Goal: Task Accomplishment & Management: Manage account settings

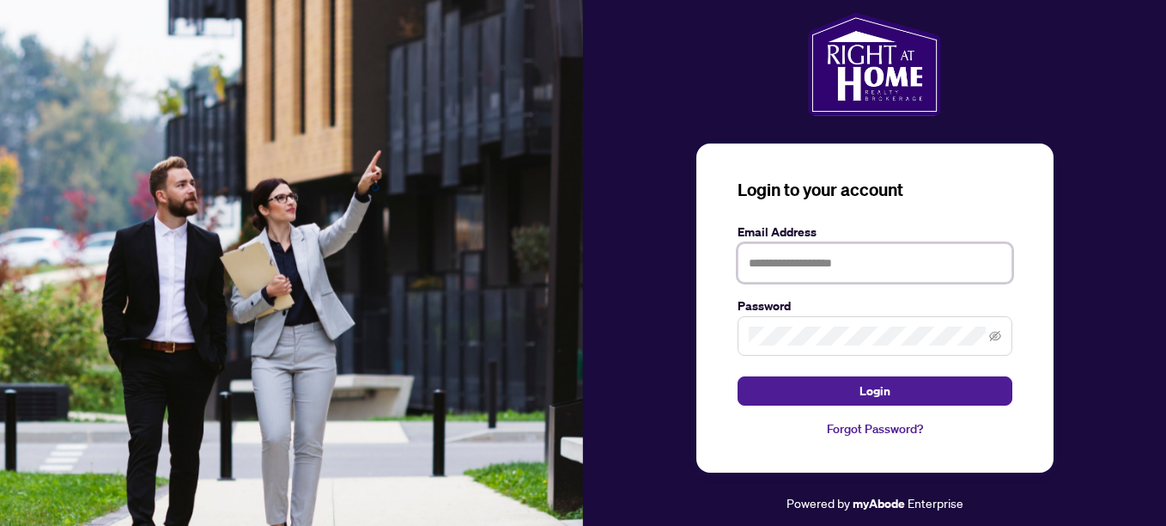
type input "**********"
click at [1008, 326] on span at bounding box center [875, 336] width 275 height 40
click at [998, 334] on icon "eye-invisible" at bounding box center [995, 336] width 12 height 12
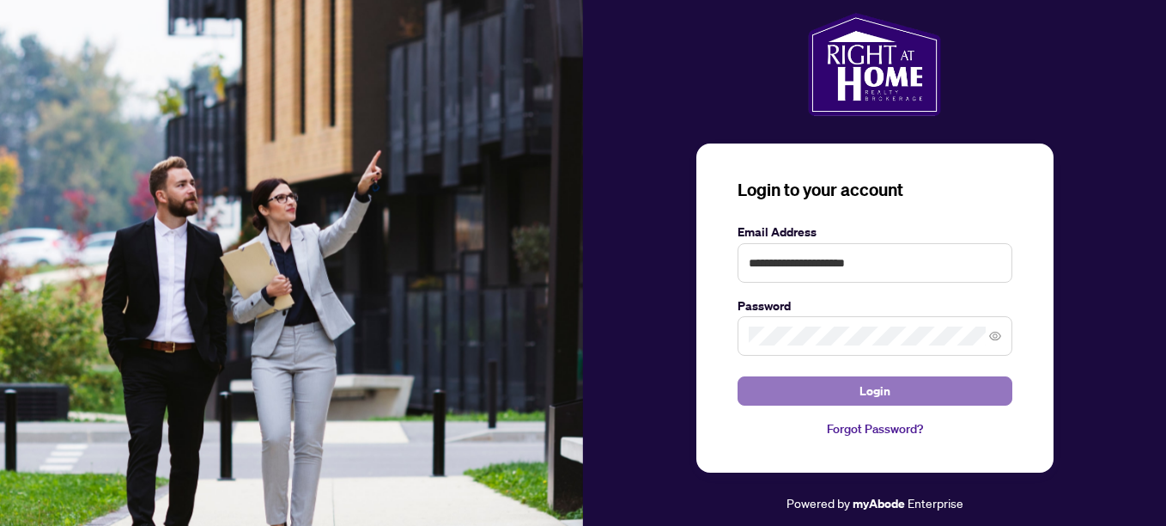
click at [885, 395] on span "Login" at bounding box center [875, 390] width 31 height 27
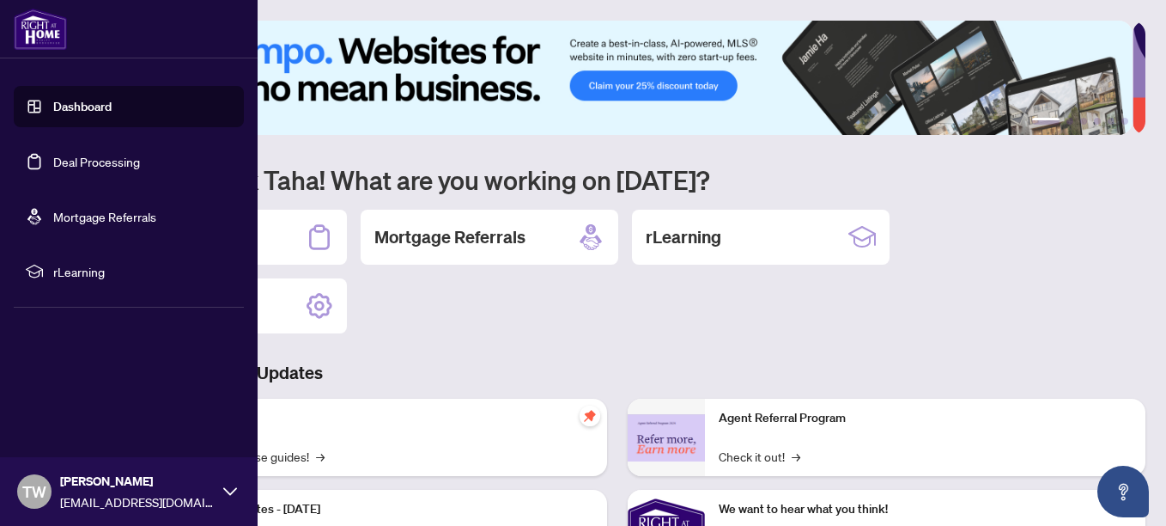
click at [85, 158] on link "Deal Processing" at bounding box center [96, 161] width 87 height 15
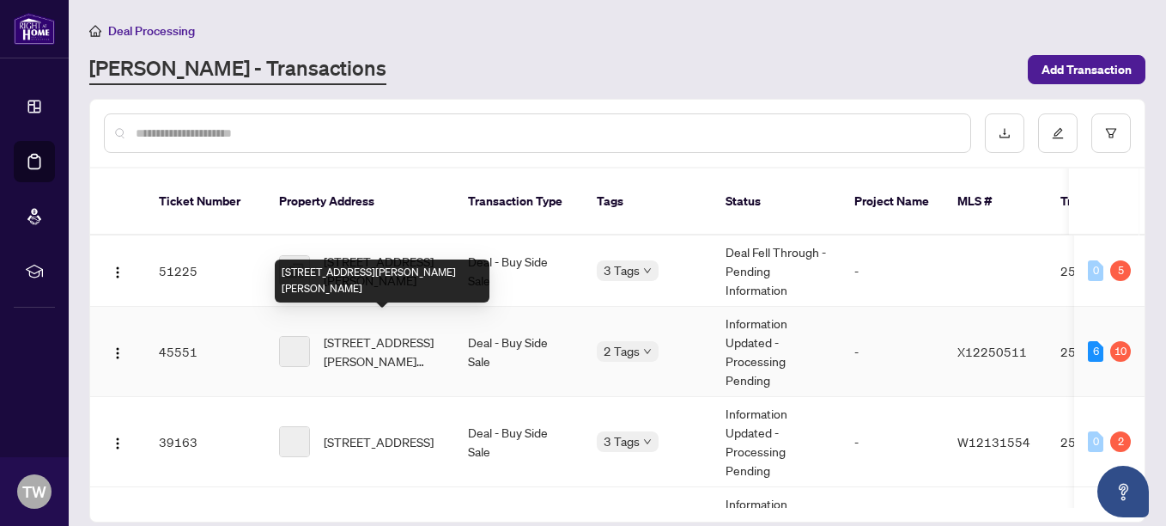
scroll to position [172, 0]
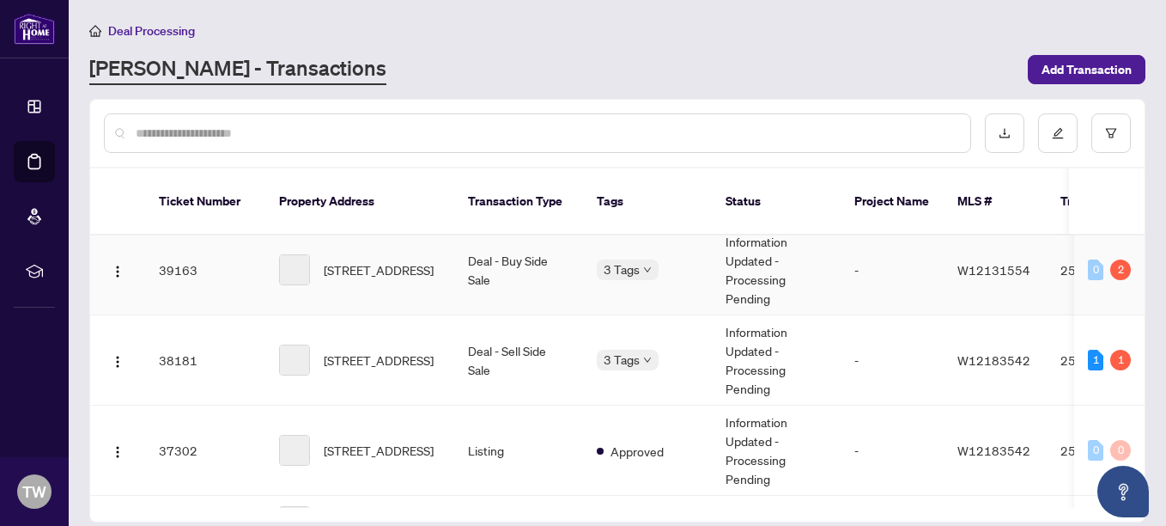
click at [368, 260] on span "[STREET_ADDRESS]" at bounding box center [379, 269] width 110 height 19
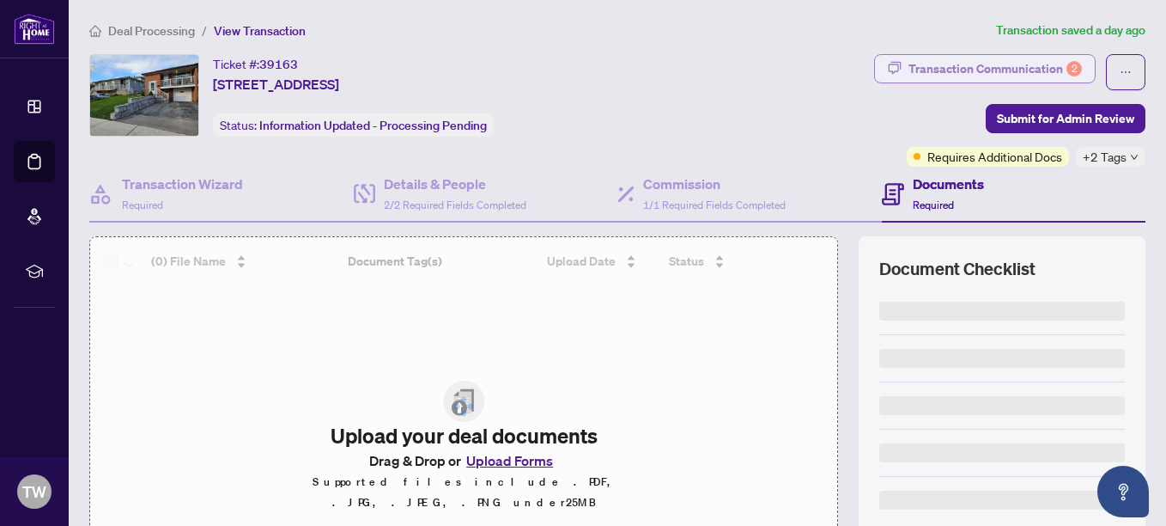
click at [1006, 60] on div "Transaction Communication 2" at bounding box center [995, 68] width 173 height 27
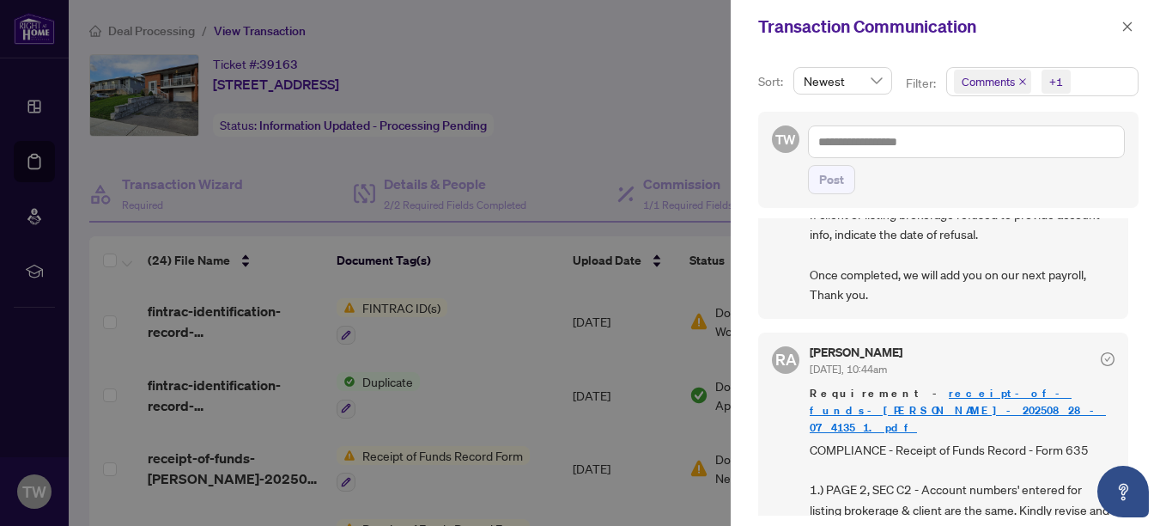
scroll to position [945, 0]
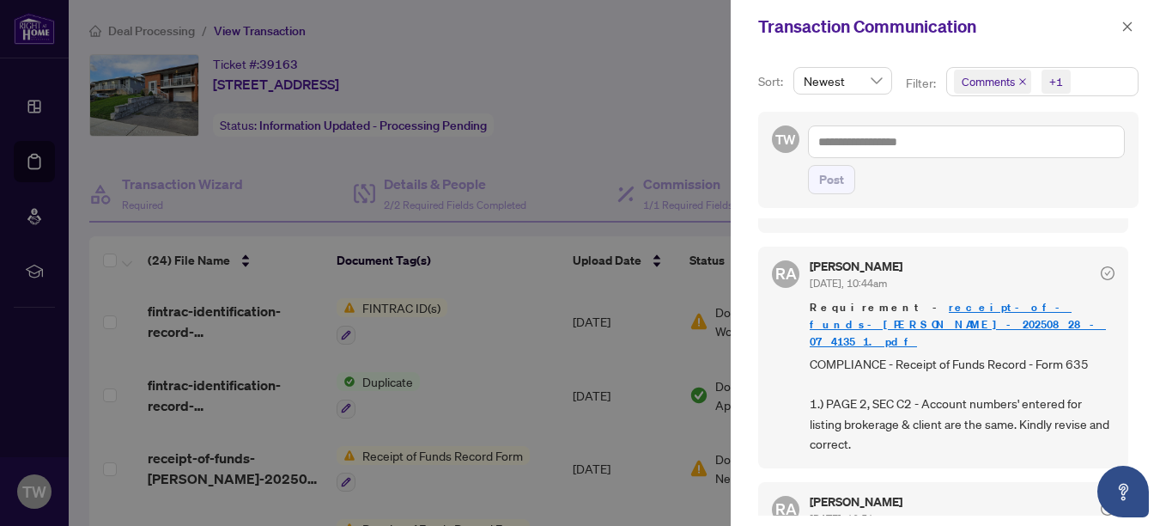
click at [995, 302] on link "receipt-of-funds-[PERSON_NAME]-20250828-074135 1.pdf" at bounding box center [958, 324] width 296 height 49
click at [957, 304] on link "receipt-of-funds-[PERSON_NAME]-20250828-074135 1.pdf" at bounding box center [958, 324] width 296 height 49
click at [1131, 23] on icon "close" at bounding box center [1127, 25] width 9 height 9
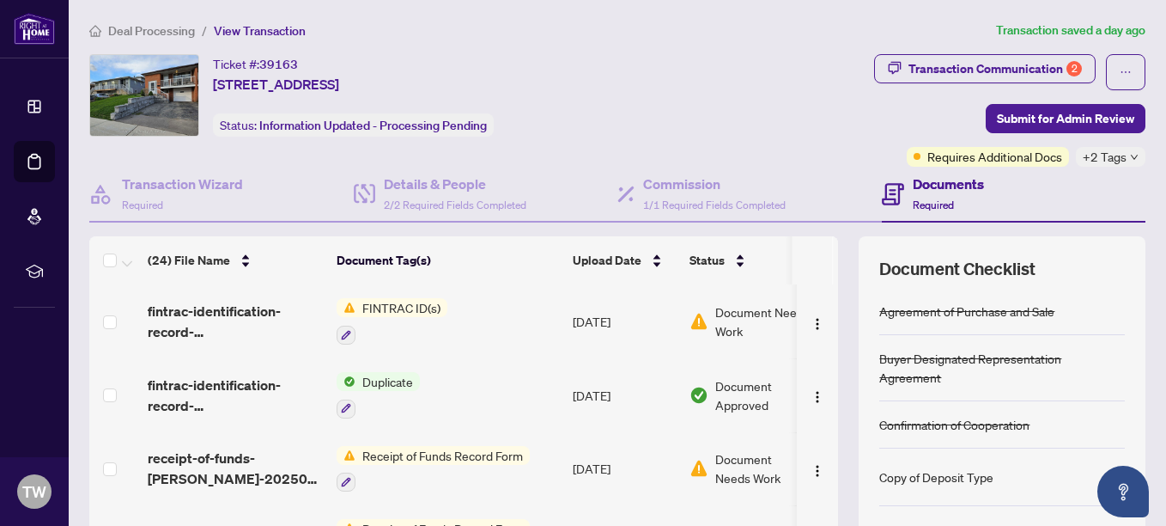
scroll to position [194, 0]
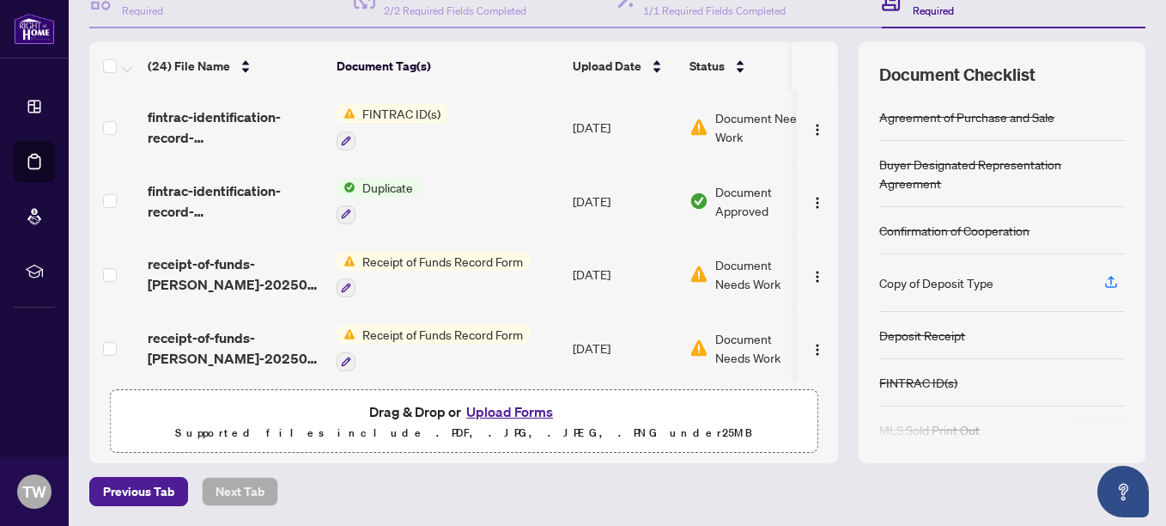
click at [496, 408] on button "Upload Forms" at bounding box center [509, 411] width 97 height 22
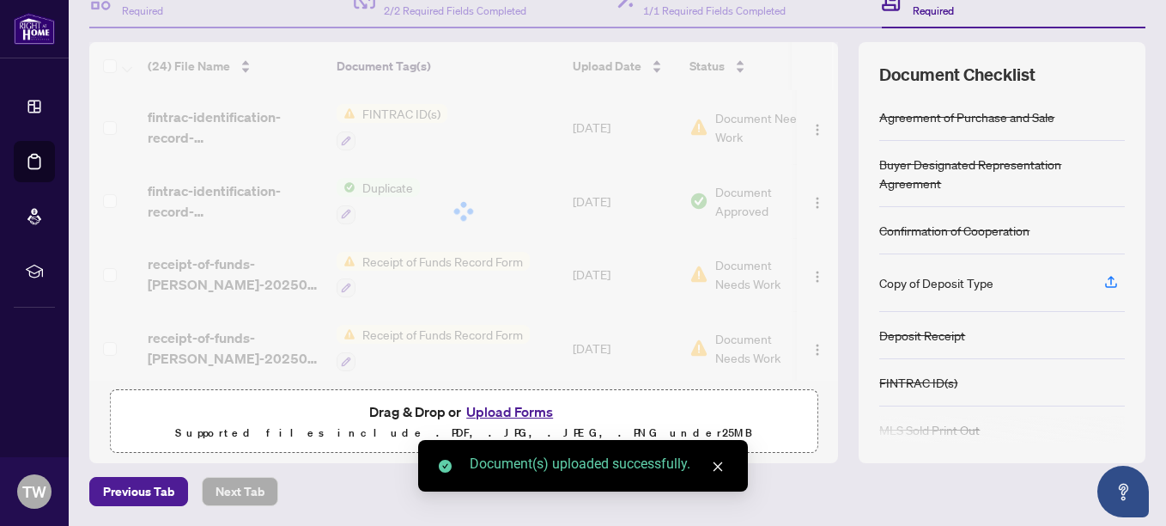
scroll to position [0, 0]
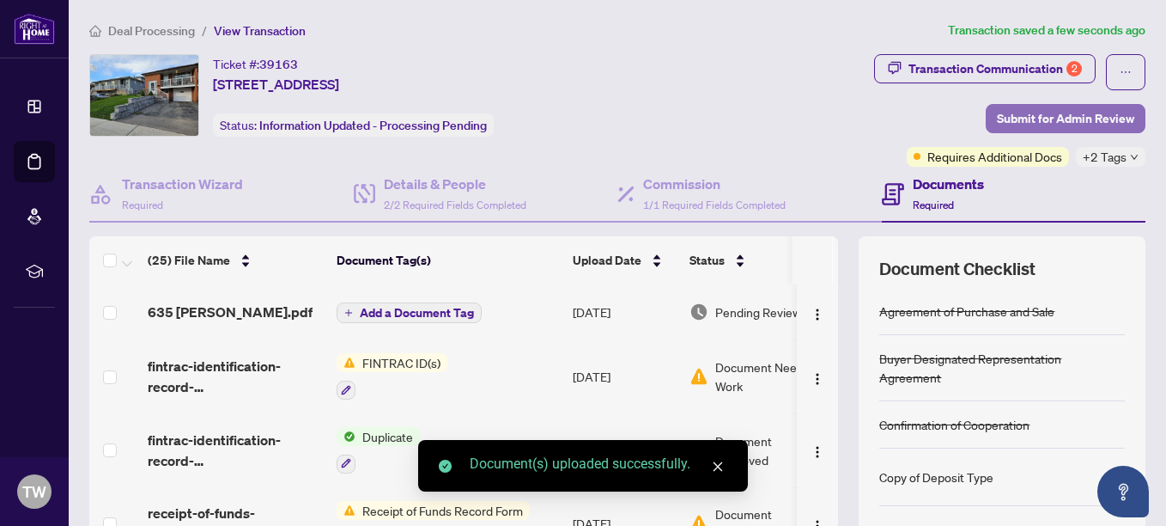
click at [1025, 118] on span "Submit for Admin Review" at bounding box center [1065, 118] width 137 height 27
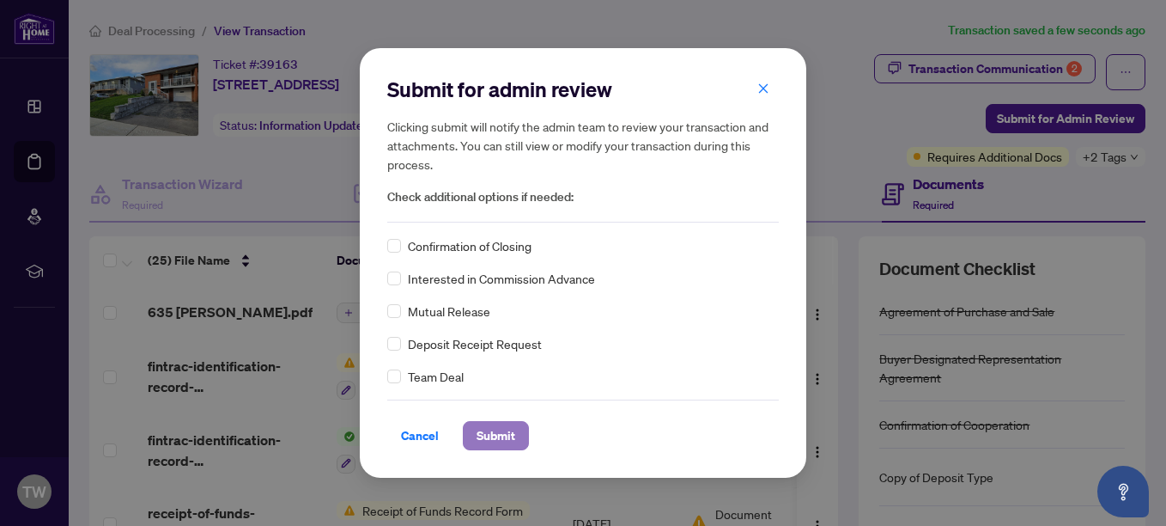
click at [475, 435] on button "Submit" at bounding box center [496, 435] width 66 height 29
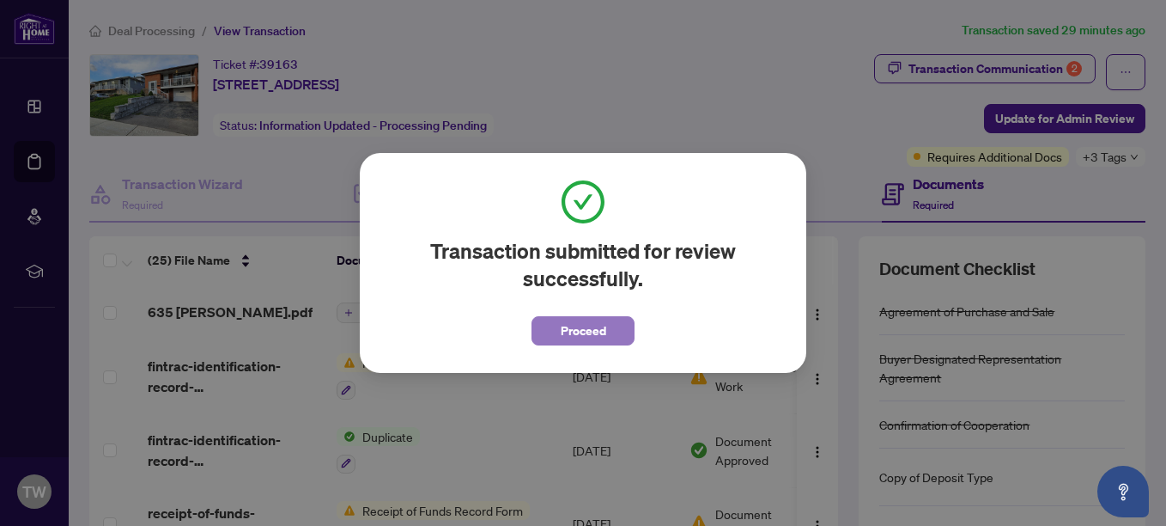
click at [604, 319] on span "Proceed" at bounding box center [584, 330] width 46 height 27
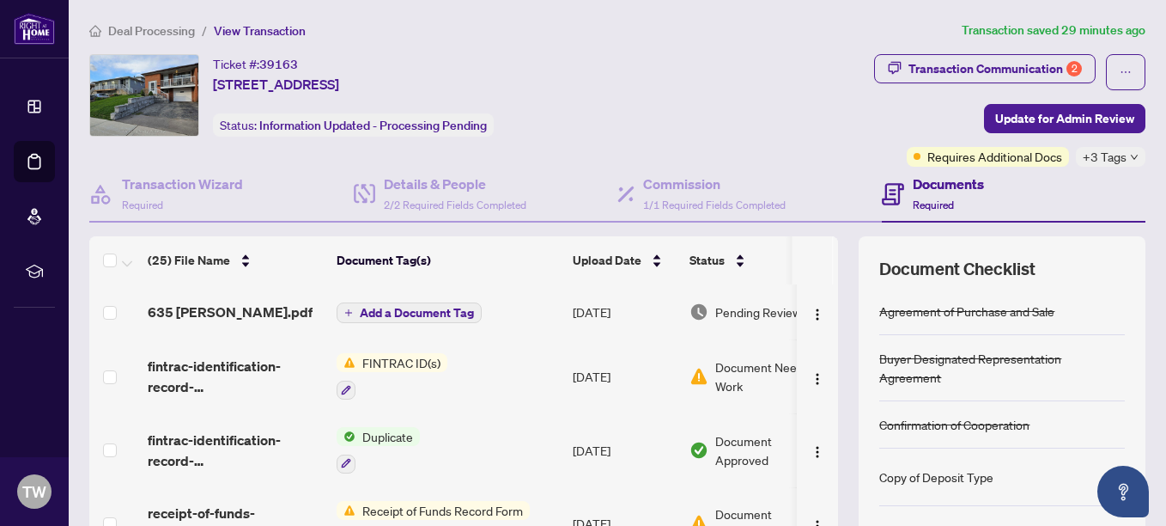
click at [149, 26] on span "Deal Processing" at bounding box center [151, 30] width 87 height 15
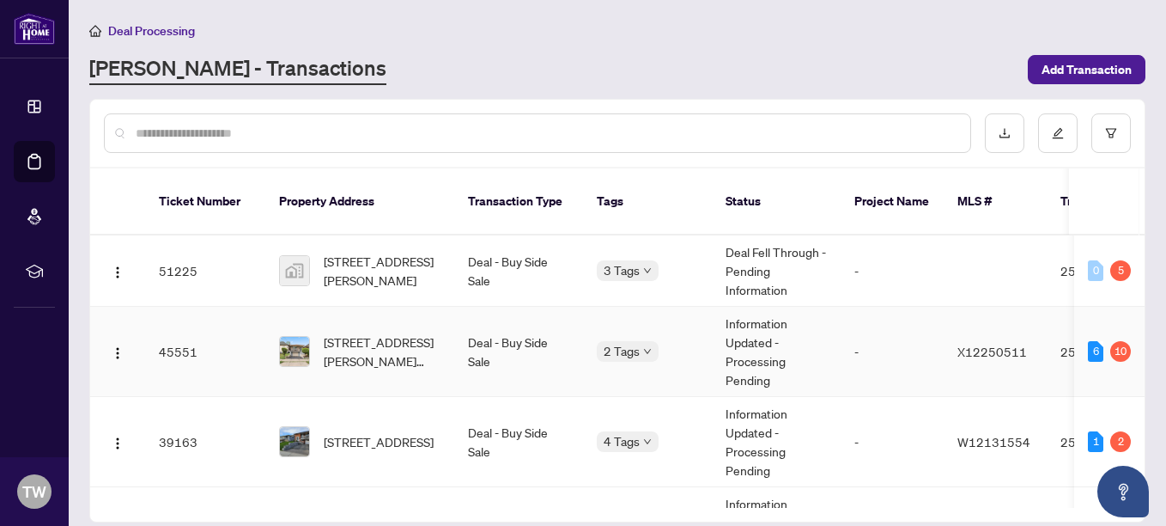
scroll to position [172, 0]
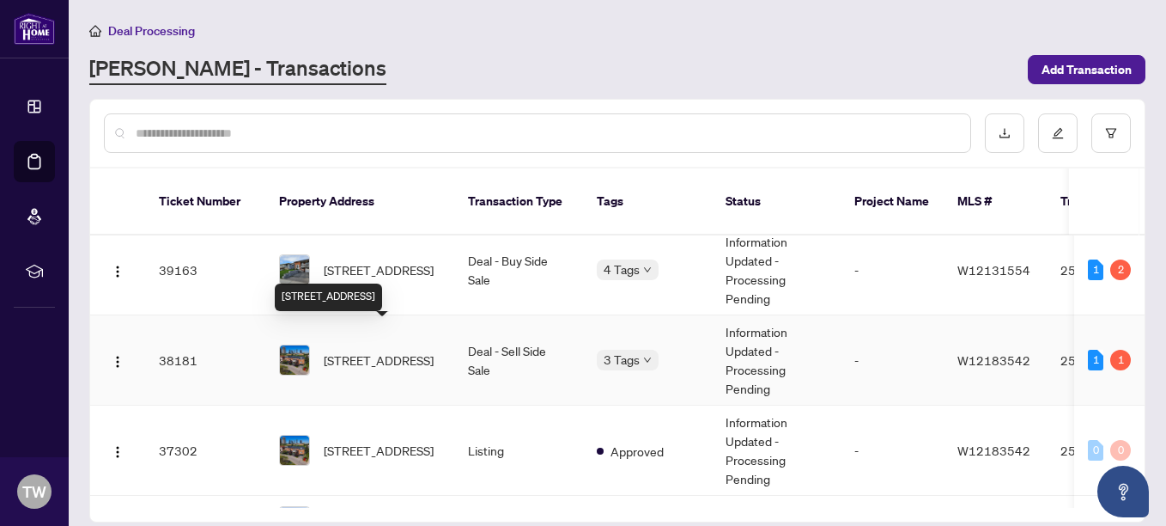
click at [368, 350] on span "[STREET_ADDRESS]" at bounding box center [379, 359] width 110 height 19
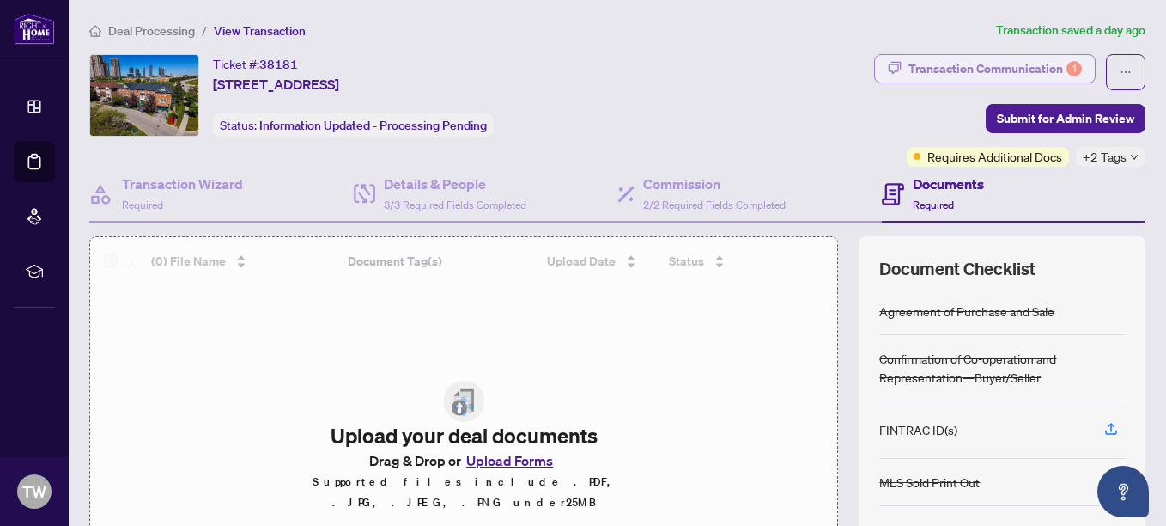
click at [1000, 64] on div "Transaction Communication 1" at bounding box center [995, 68] width 173 height 27
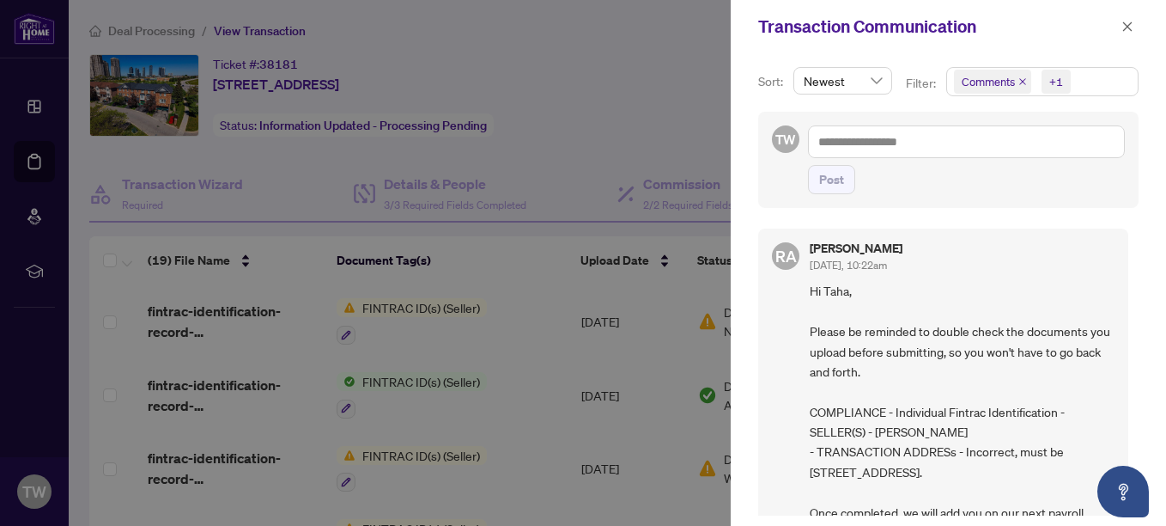
click at [1074, 85] on span "Comments +1" at bounding box center [1042, 81] width 191 height 27
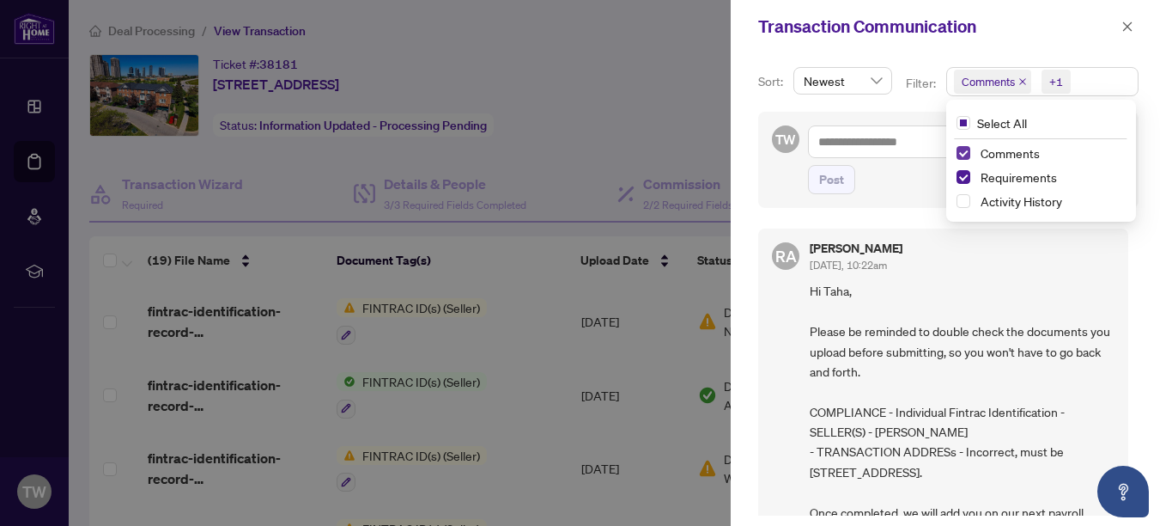
click at [957, 155] on span "Select Comments" at bounding box center [964, 153] width 14 height 14
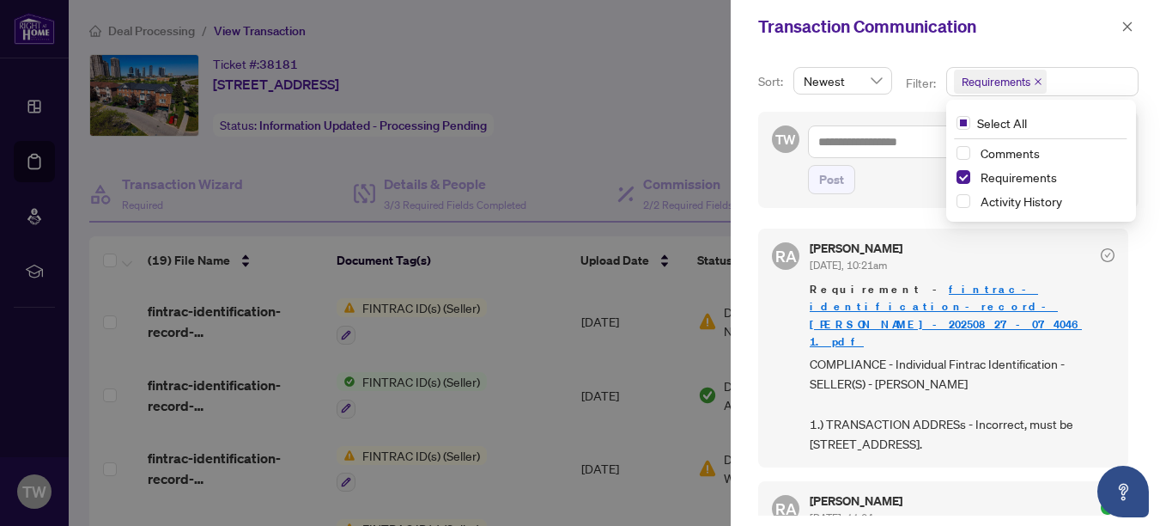
click at [975, 284] on link "fintrac-identification-record-[PERSON_NAME]-20250827-074046 1.pdf" at bounding box center [946, 315] width 272 height 66
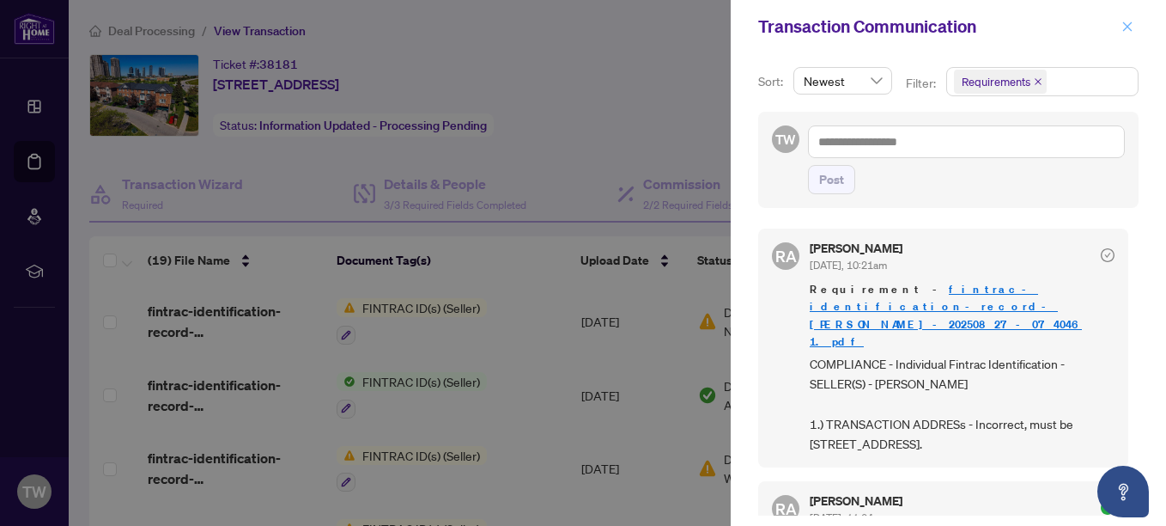
click at [1135, 23] on button "button" at bounding box center [1128, 26] width 22 height 21
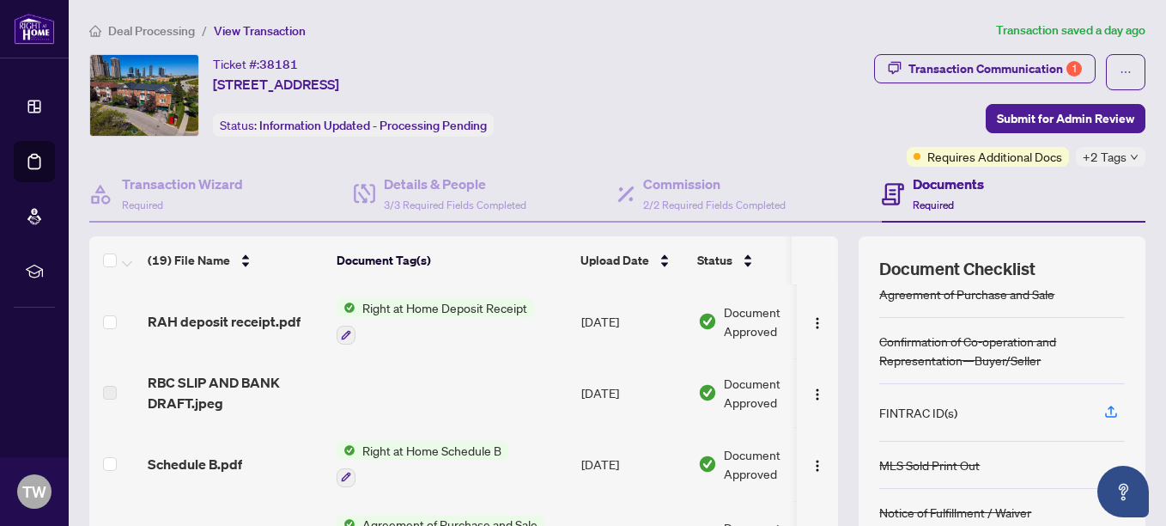
scroll to position [194, 0]
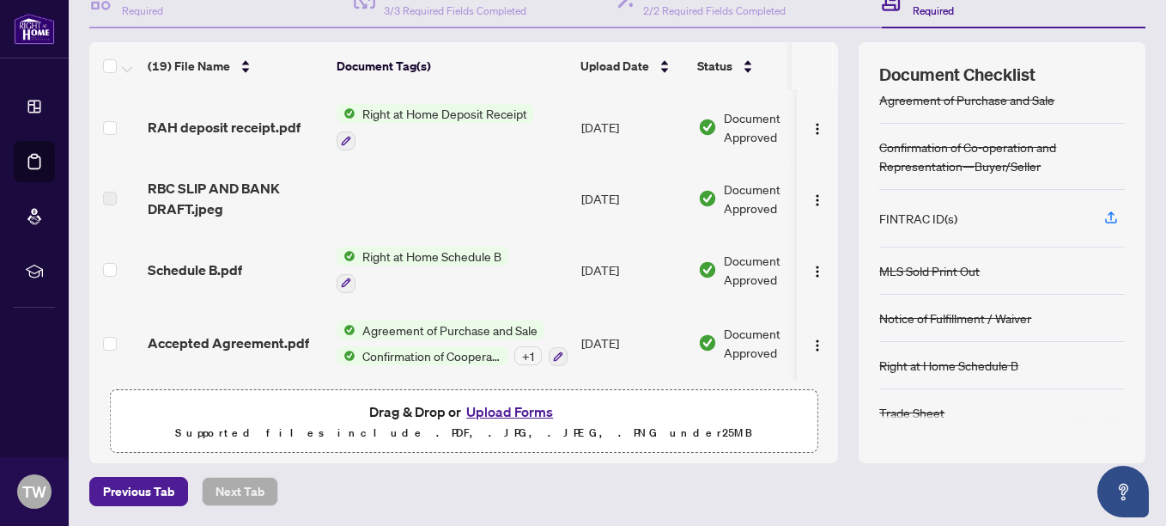
click at [497, 407] on button "Upload Forms" at bounding box center [509, 411] width 97 height 22
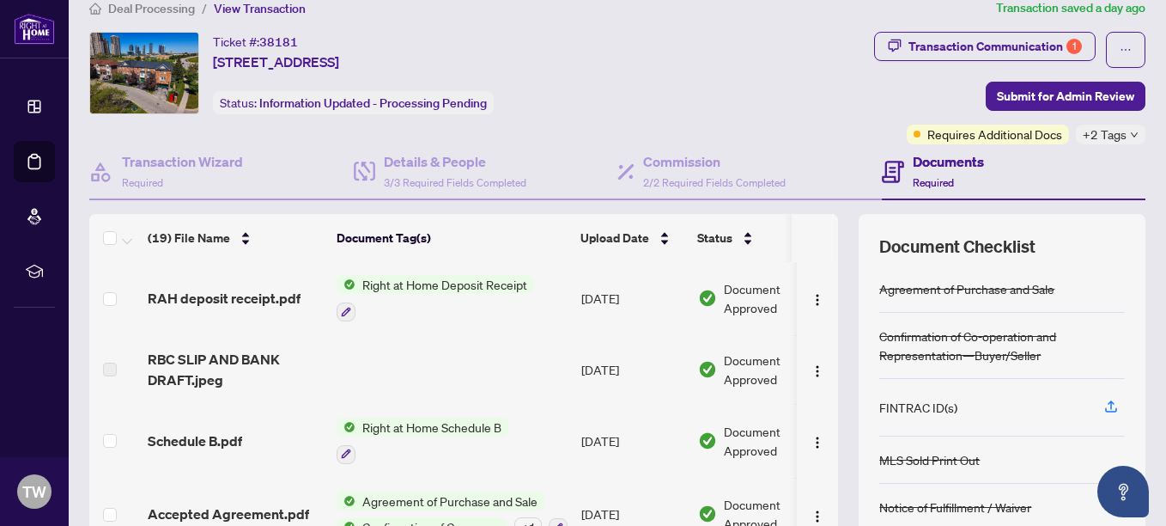
scroll to position [0, 0]
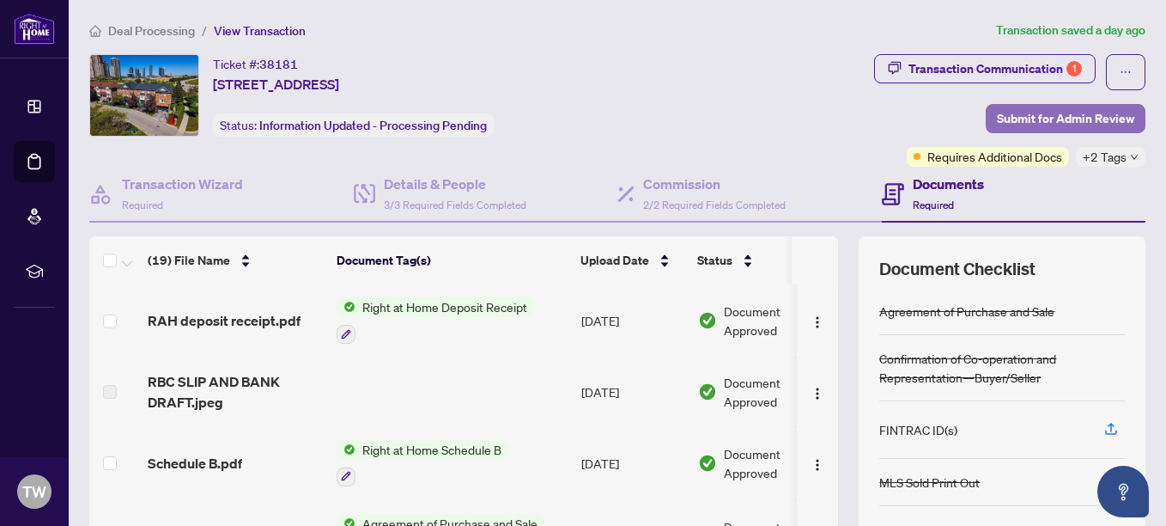
click at [1038, 119] on span "Submit for Admin Review" at bounding box center [1065, 118] width 137 height 27
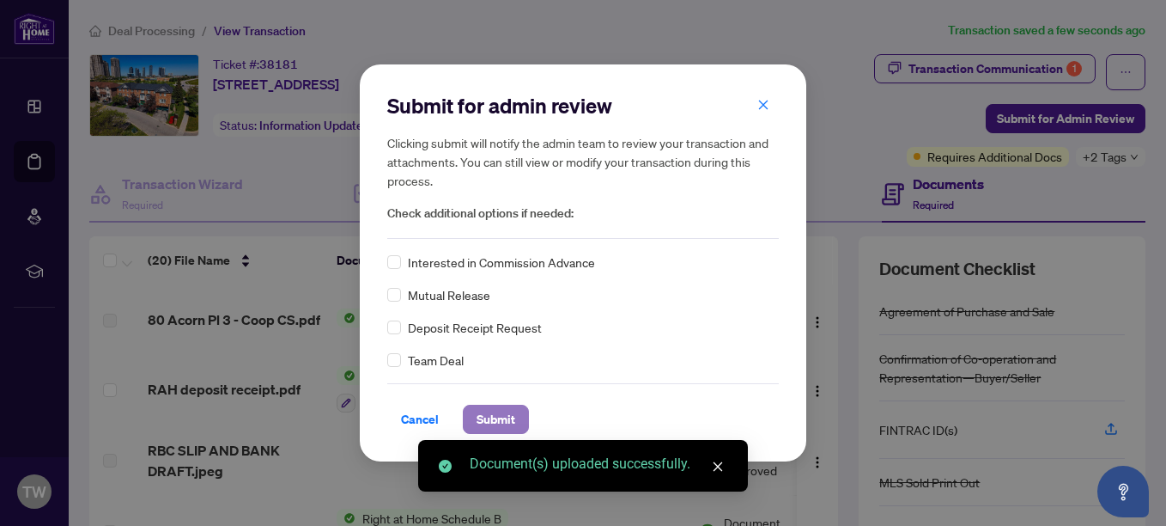
click at [507, 422] on span "Submit" at bounding box center [496, 418] width 39 height 27
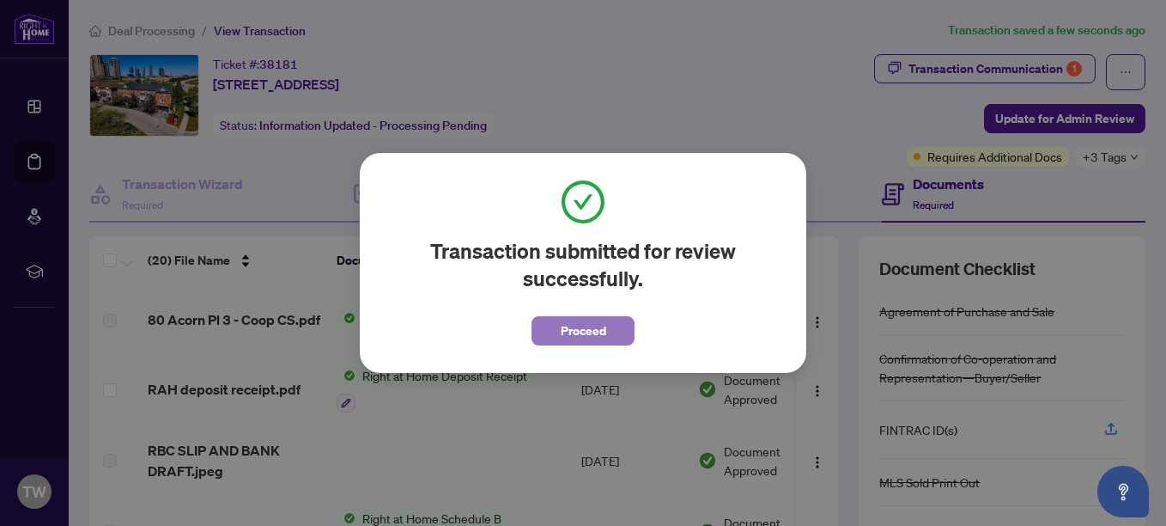
click at [590, 332] on span "Proceed" at bounding box center [584, 330] width 46 height 27
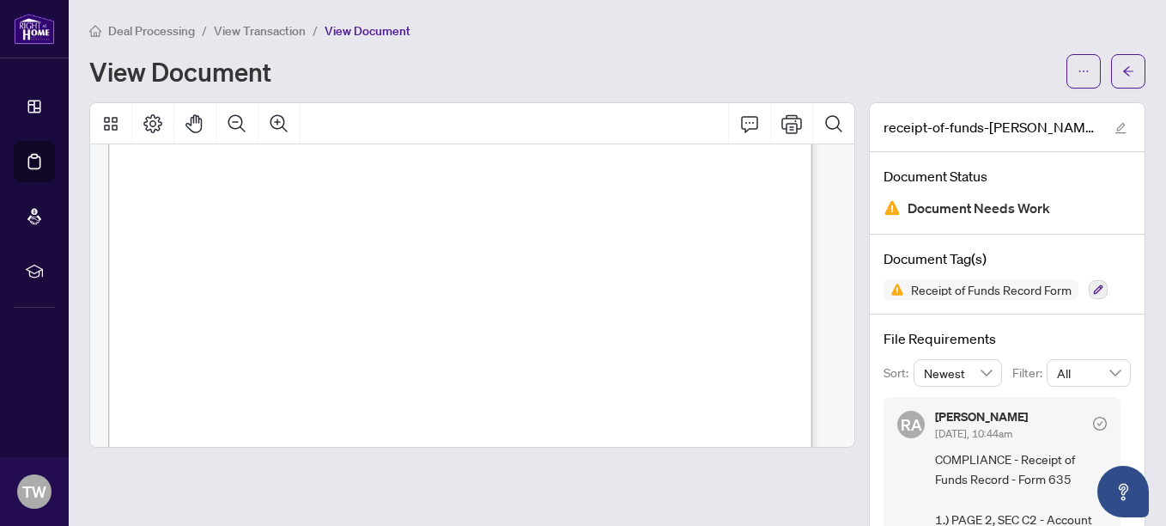
scroll to position [112, 0]
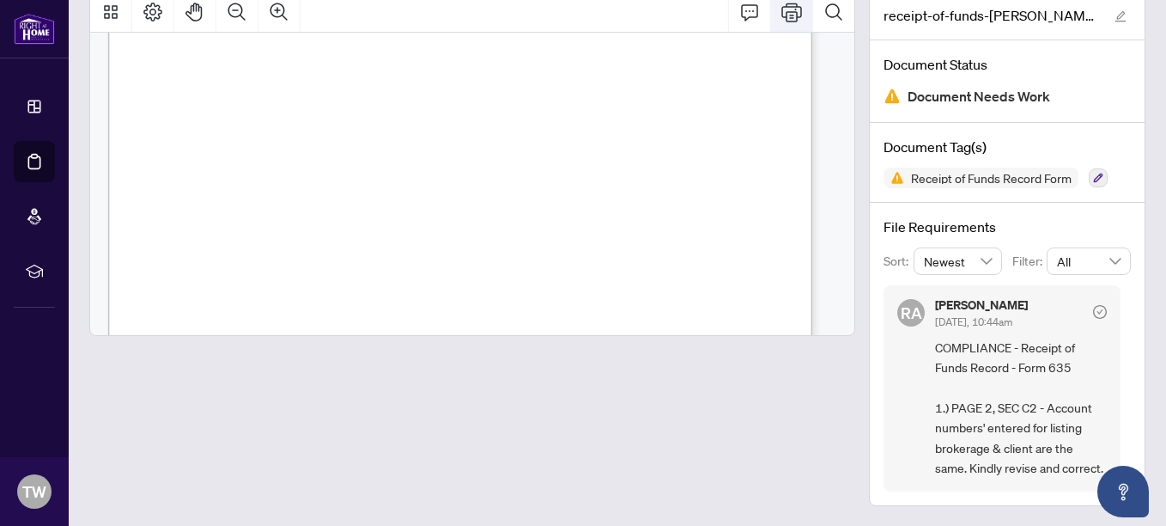
click at [782, 11] on icon "Print" at bounding box center [792, 12] width 21 height 19
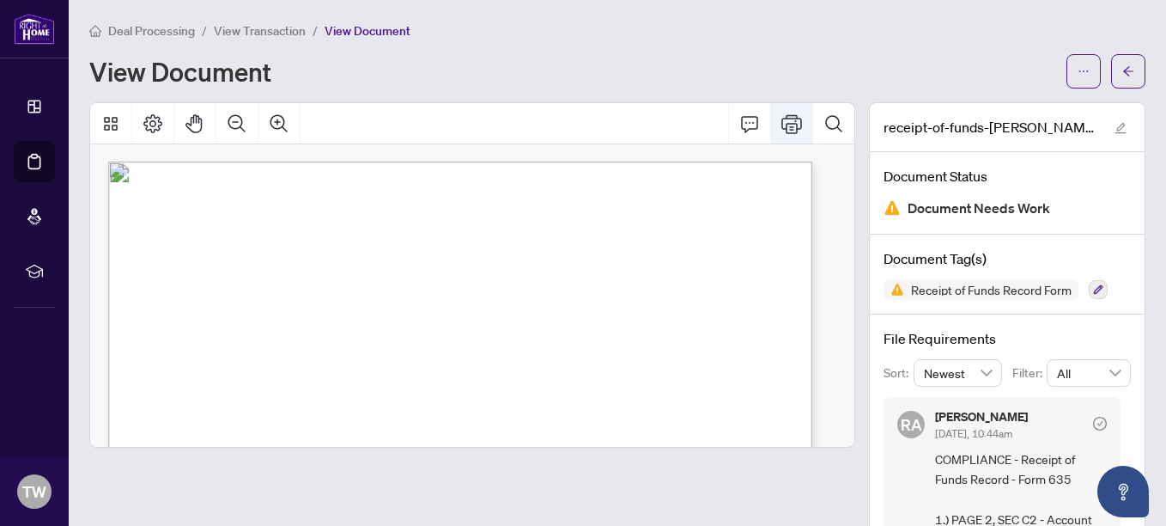
click at [782, 124] on icon "Print" at bounding box center [792, 123] width 21 height 21
click at [782, 125] on icon "Print" at bounding box center [792, 123] width 21 height 21
click at [782, 128] on icon "Print" at bounding box center [792, 123] width 21 height 19
click at [782, 127] on icon "Print" at bounding box center [792, 123] width 21 height 21
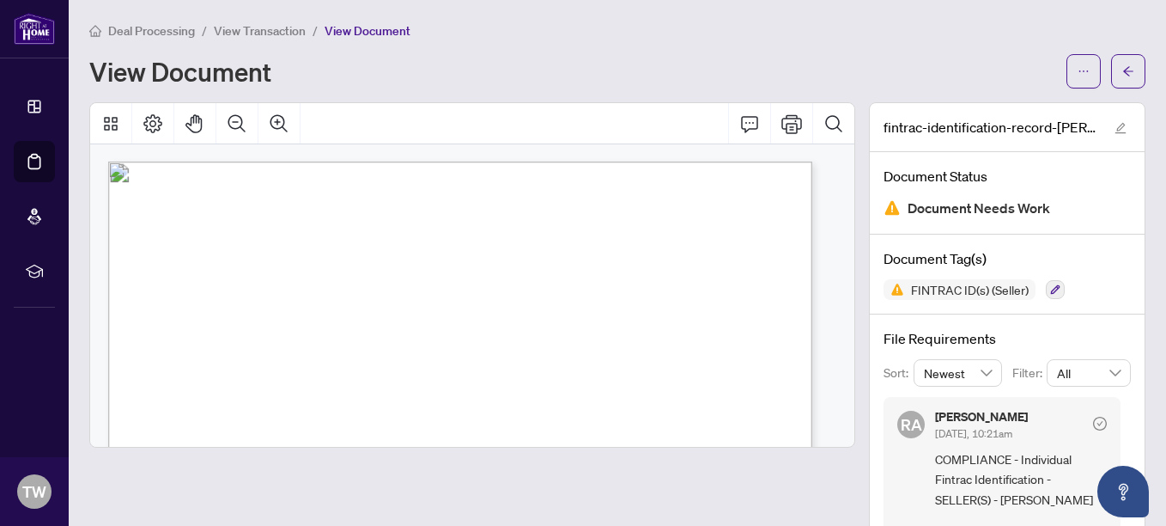
scroll to position [120, 0]
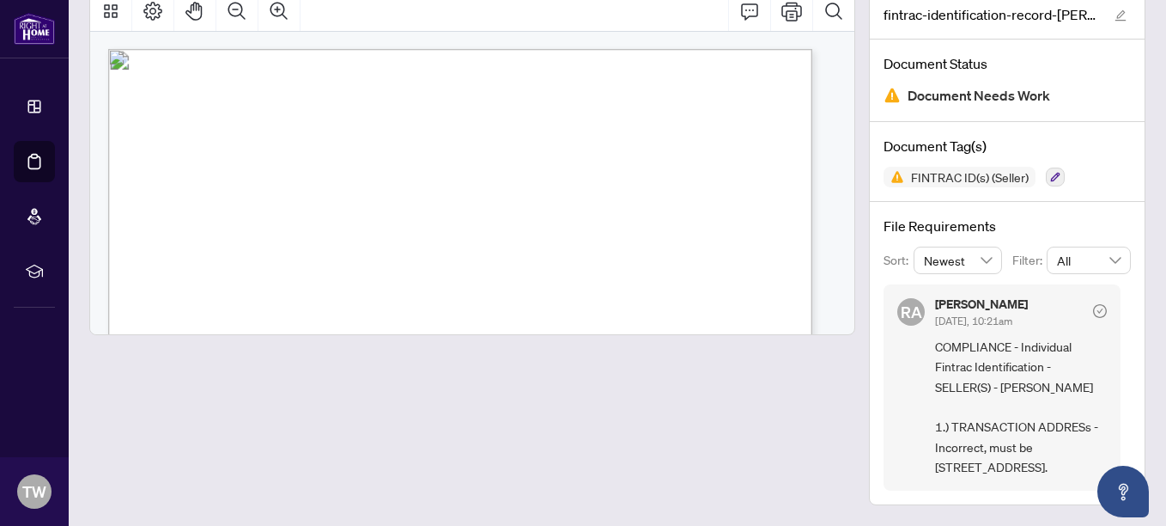
drag, startPoint x: 1023, startPoint y: 441, endPoint x: 1036, endPoint y: 472, distance: 32.7
click at [1036, 472] on span "COMPLIANCE - Individual Fintrac Identification - SELLER(S) - [PERSON_NAME] 1.) …" at bounding box center [1021, 407] width 172 height 141
copy span "3-80 Acorn Pl, Mississauga, Ontario L4Z 4C9."
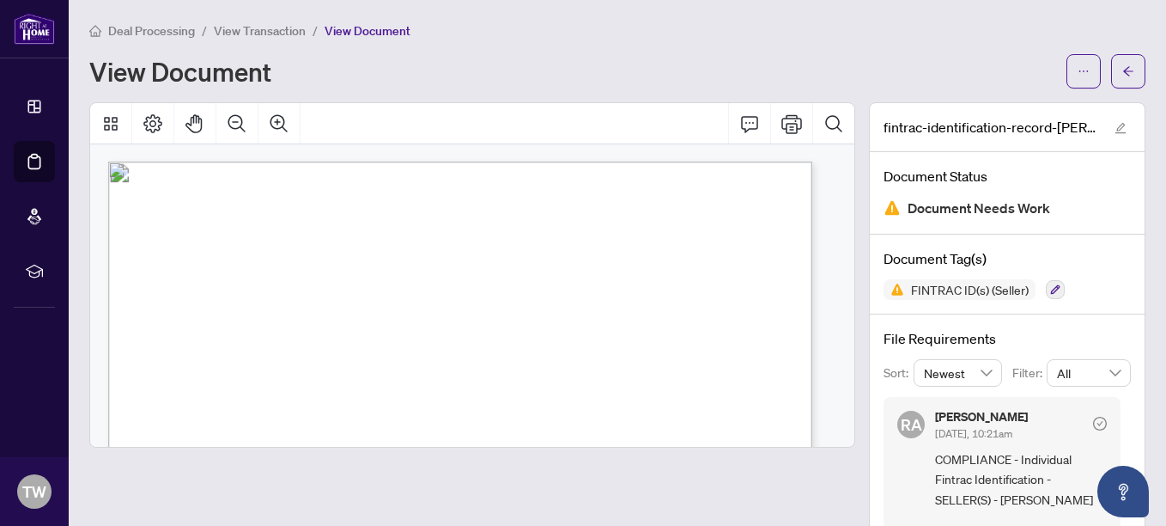
click at [156, 27] on span "Deal Processing" at bounding box center [151, 30] width 87 height 15
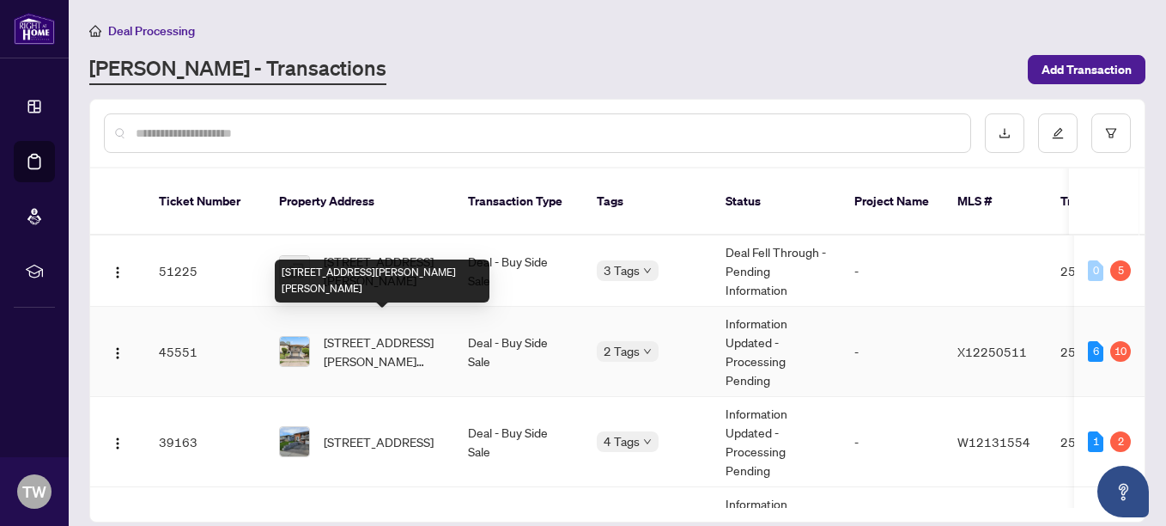
click at [362, 332] on span "[STREET_ADDRESS][PERSON_NAME][PERSON_NAME]" at bounding box center [382, 351] width 117 height 38
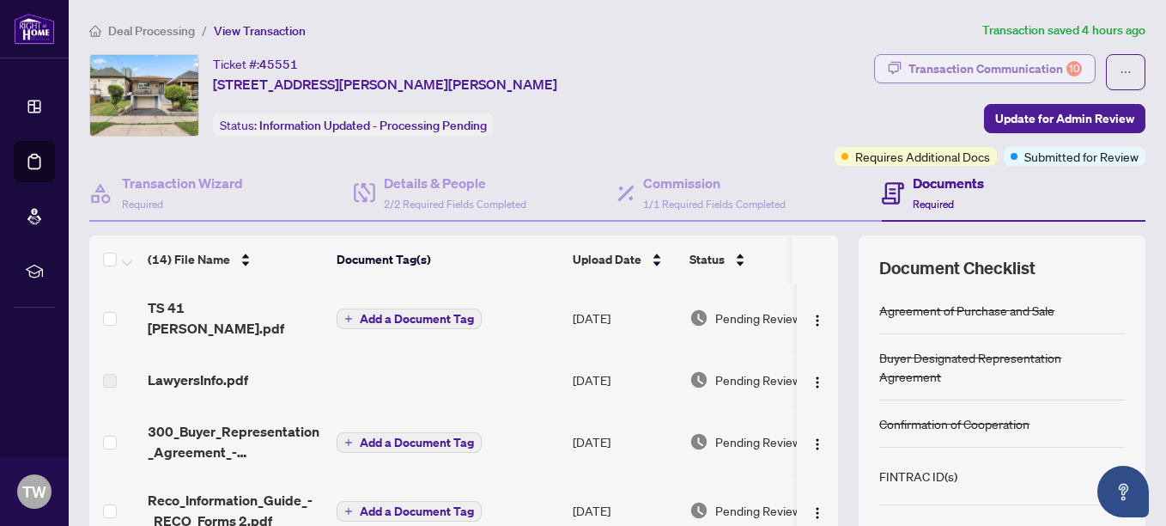
click at [1004, 64] on div "Transaction Communication 10" at bounding box center [995, 68] width 173 height 27
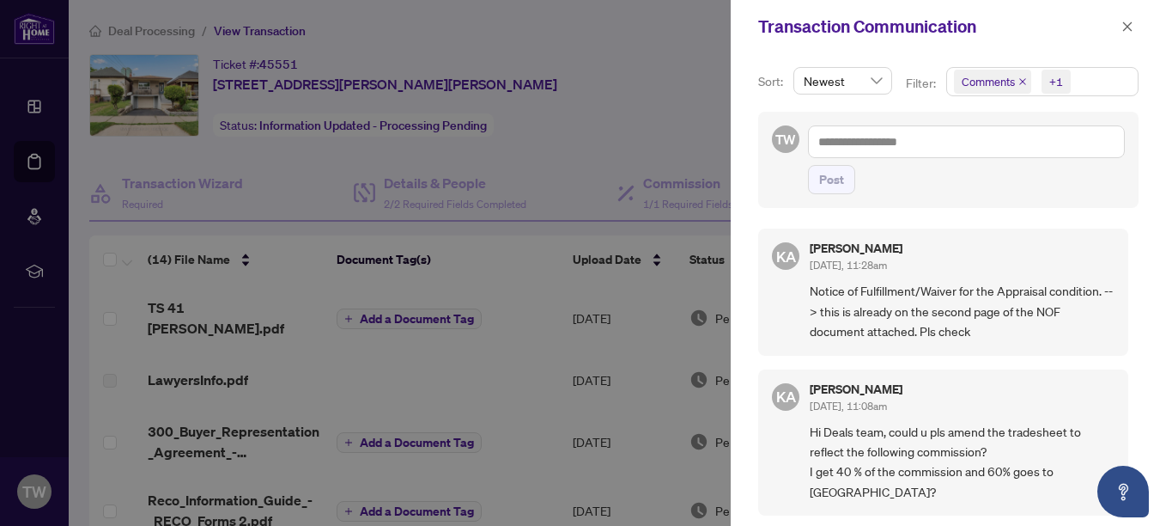
scroll to position [3, 0]
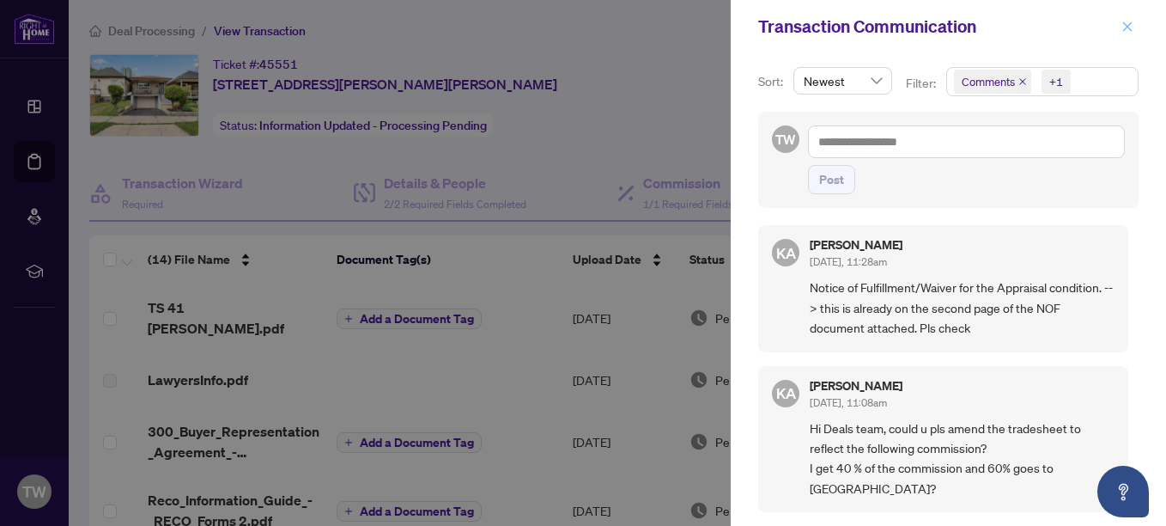
click at [1129, 29] on icon "close" at bounding box center [1127, 25] width 9 height 9
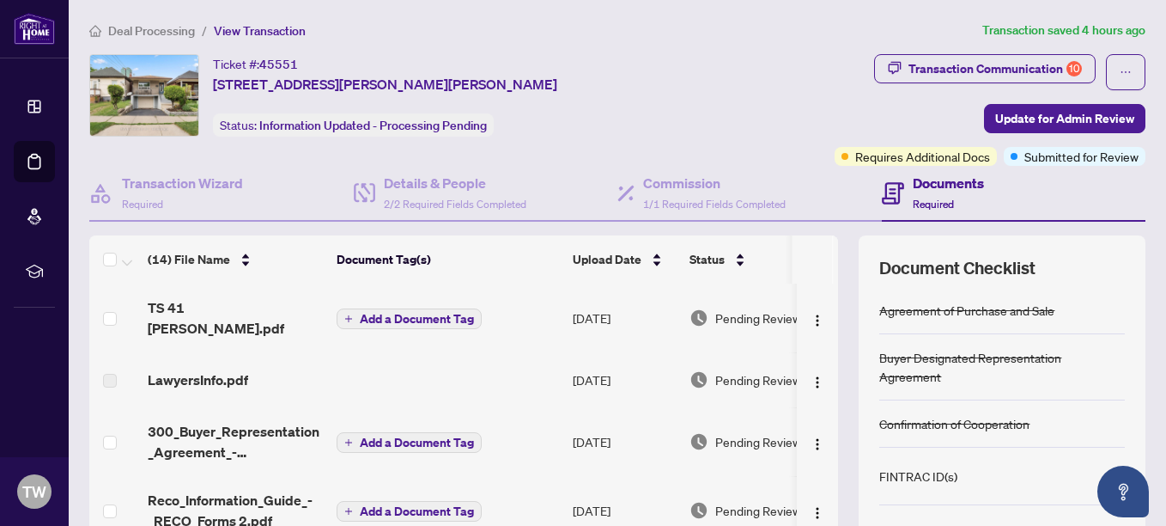
click at [153, 29] on span "Deal Processing" at bounding box center [151, 30] width 87 height 15
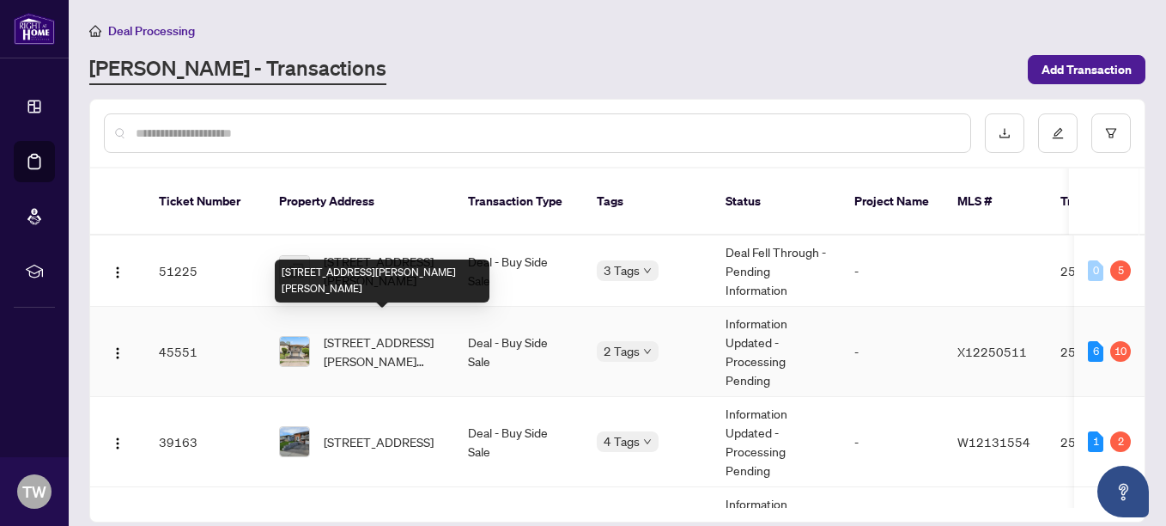
scroll to position [86, 0]
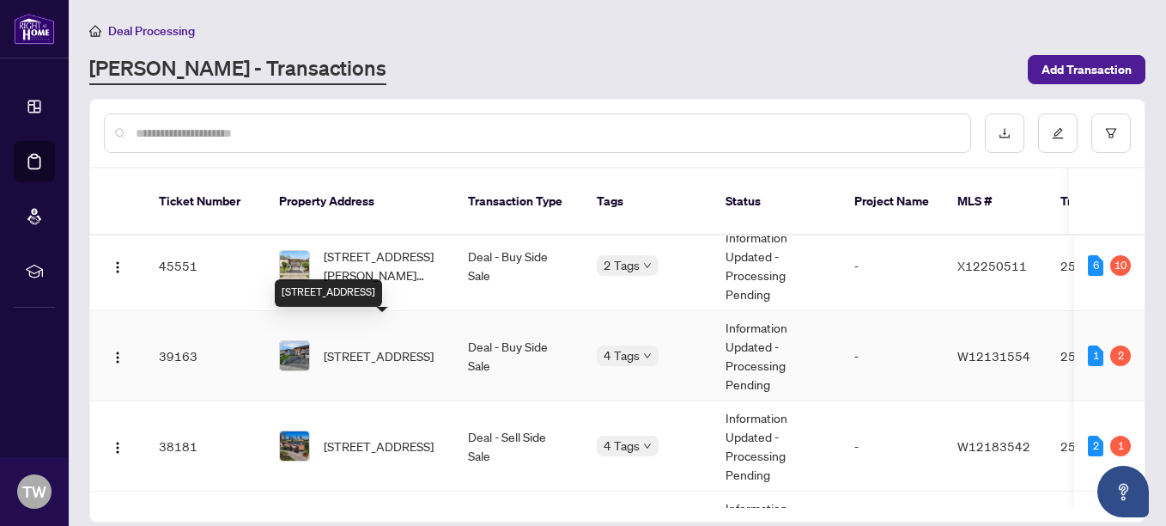
click at [356, 346] on span "[STREET_ADDRESS]" at bounding box center [379, 355] width 110 height 19
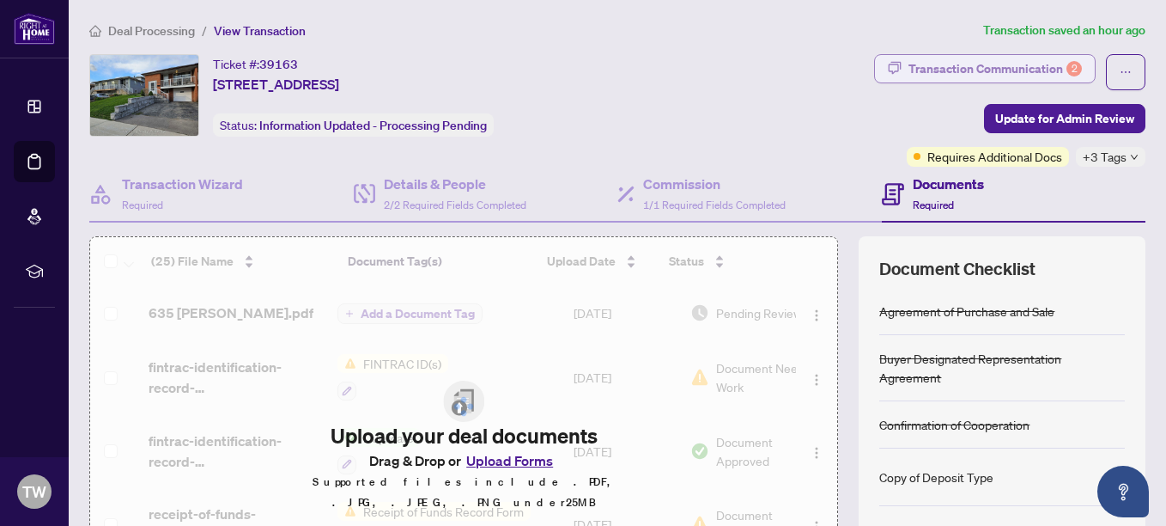
click at [1028, 64] on div "Transaction Communication 2" at bounding box center [995, 68] width 173 height 27
